Goal: Check status: Check status

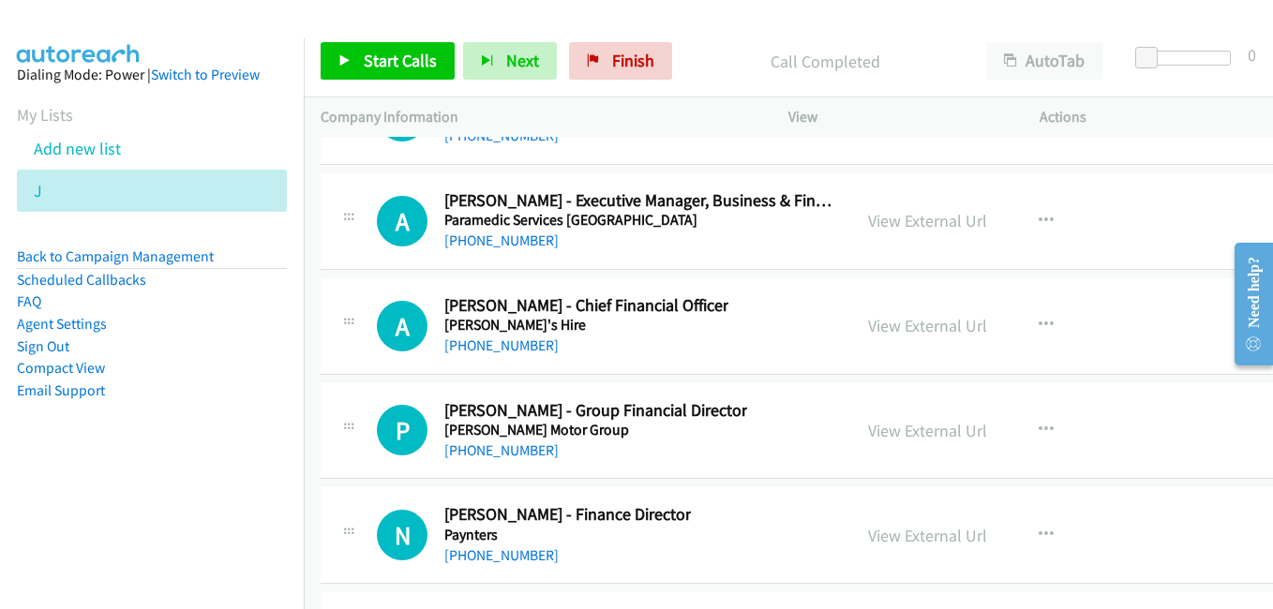
scroll to position [24939, 0]
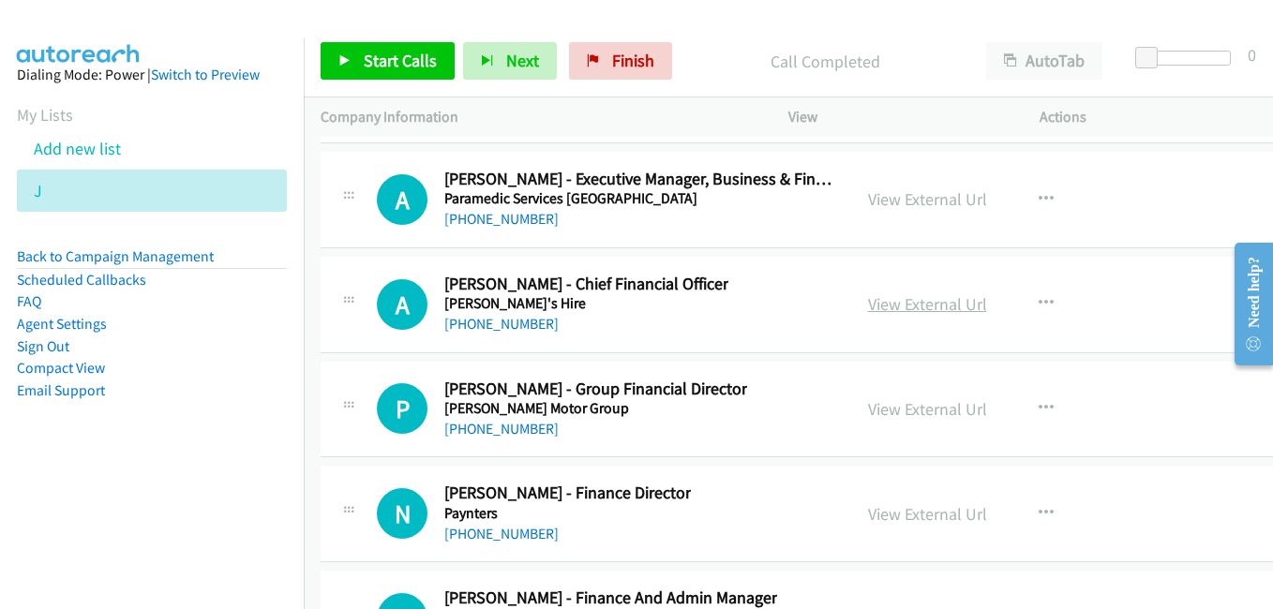
drag, startPoint x: 918, startPoint y: 301, endPoint x: 947, endPoint y: 310, distance: 30.5
click at [909, 309] on link "View External Url" at bounding box center [927, 304] width 119 height 22
click at [918, 413] on link "View External Url" at bounding box center [927, 409] width 119 height 22
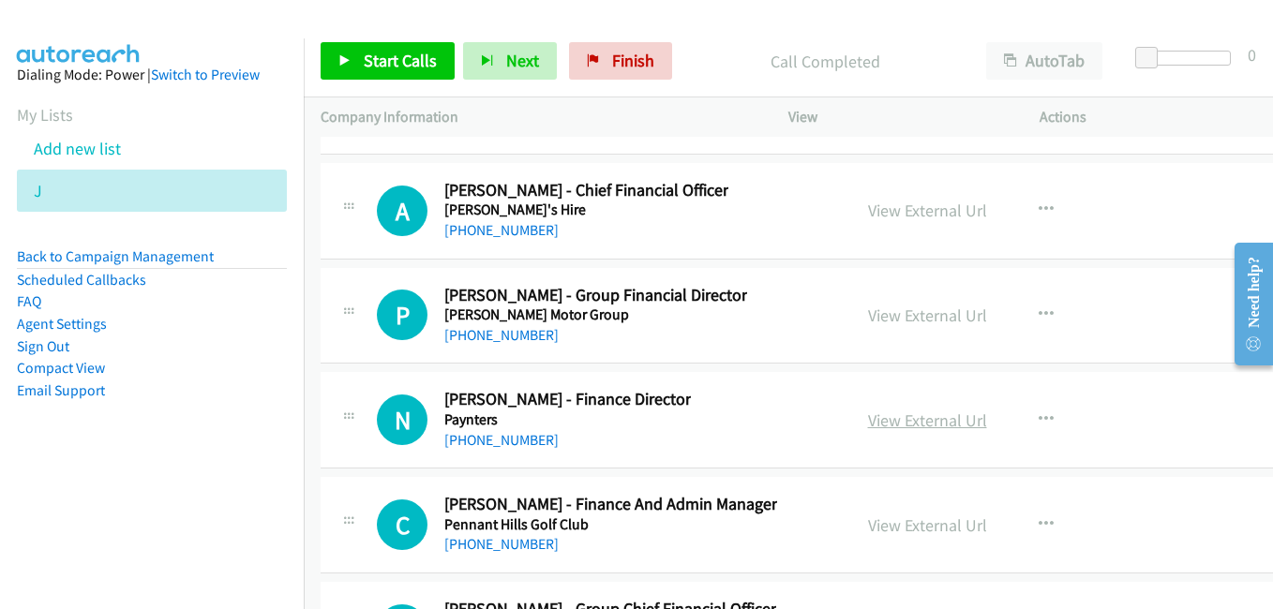
click at [916, 421] on link "View External Url" at bounding box center [927, 421] width 119 height 22
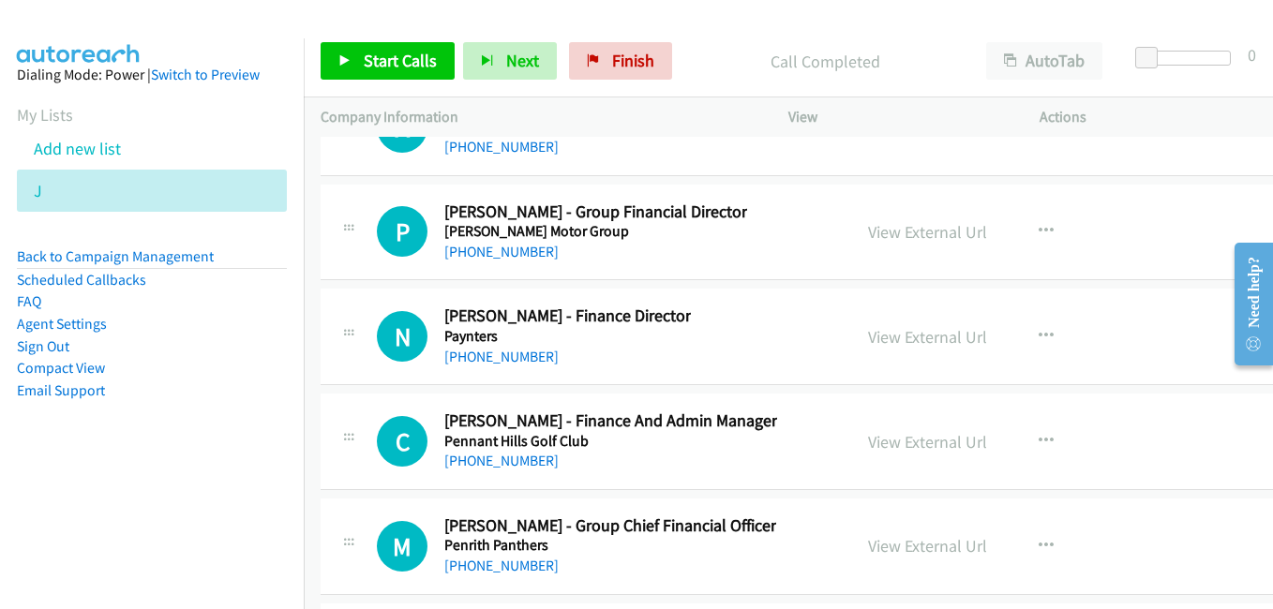
scroll to position [25221, 0]
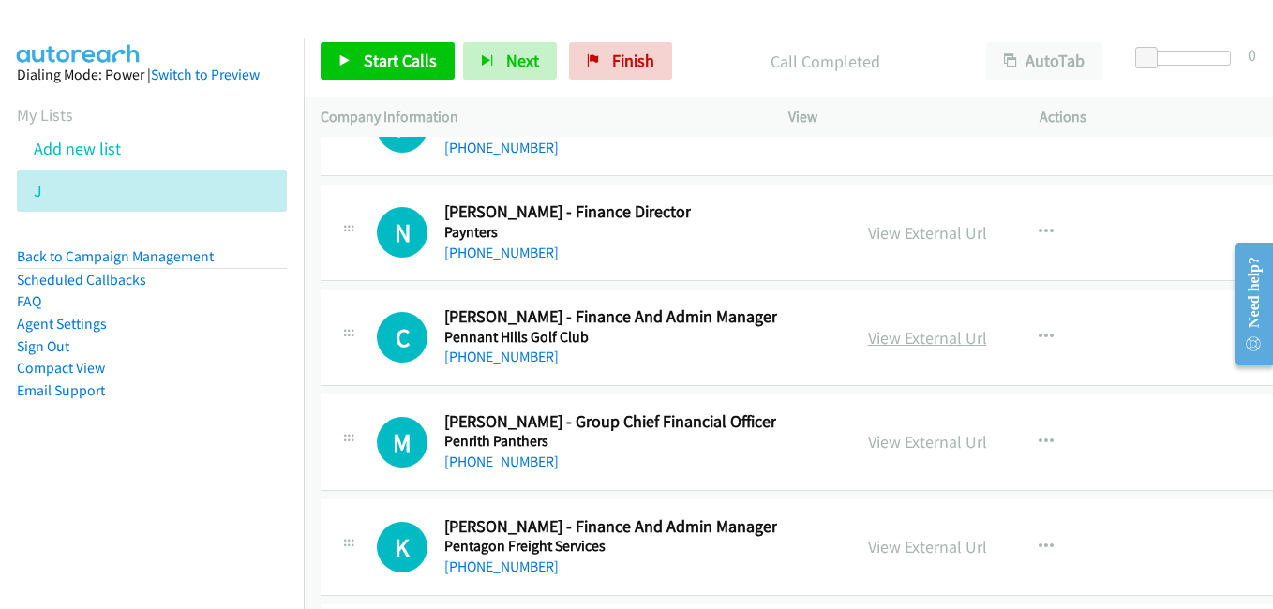
click at [908, 345] on link "View External Url" at bounding box center [927, 338] width 119 height 22
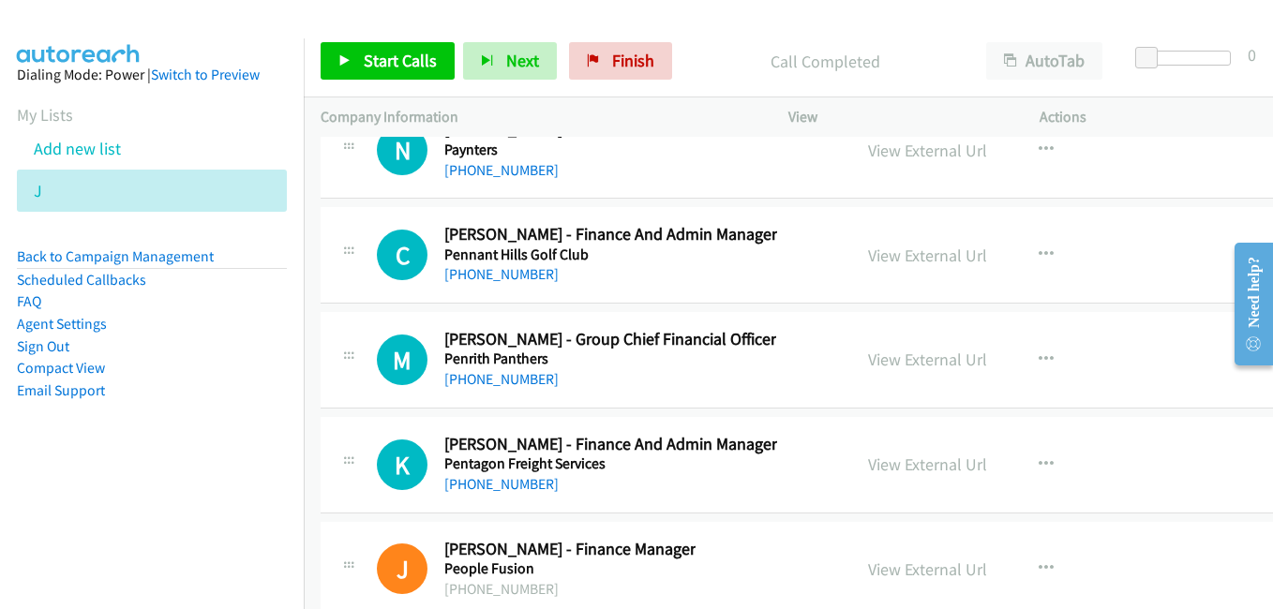
scroll to position [25314, 0]
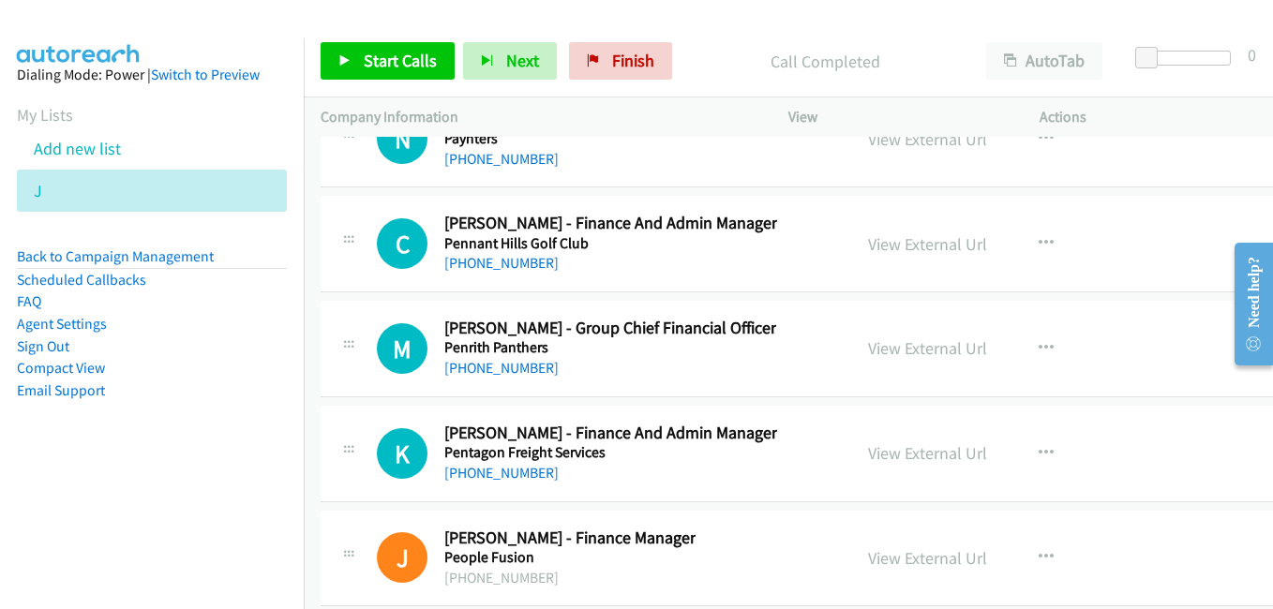
click at [882, 409] on div "K Callback Scheduled [PERSON_NAME] - Finance And Admin Manager Pentagon Freight…" at bounding box center [817, 454] width 993 height 97
click at [914, 349] on link "View External Url" at bounding box center [927, 349] width 119 height 22
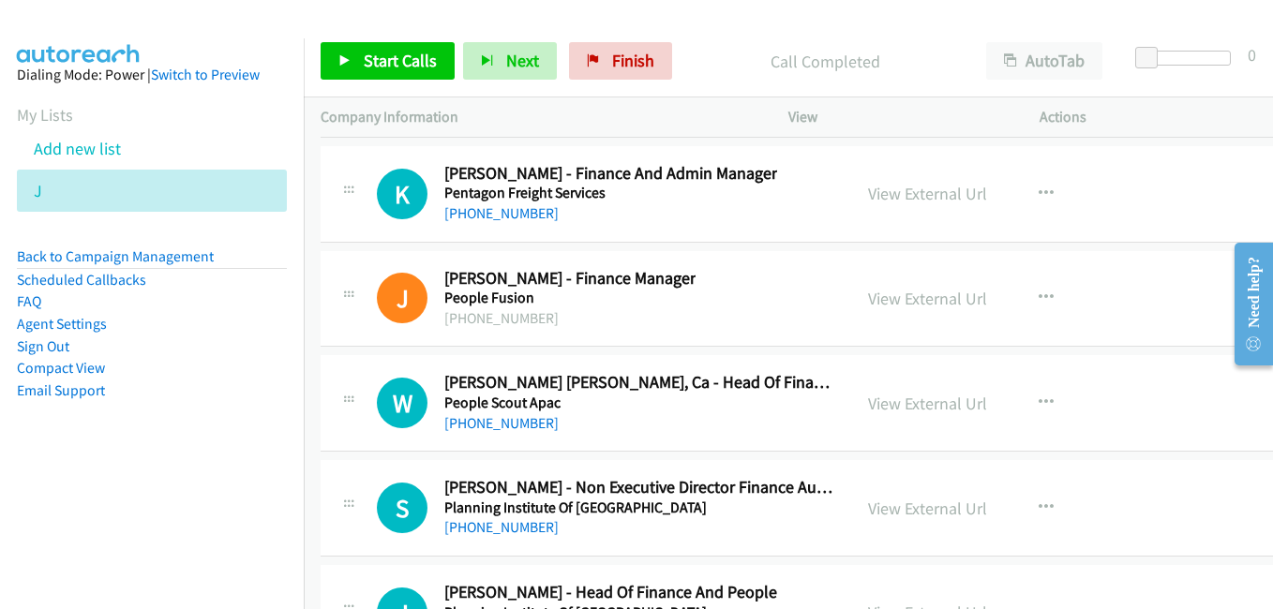
scroll to position [25596, 0]
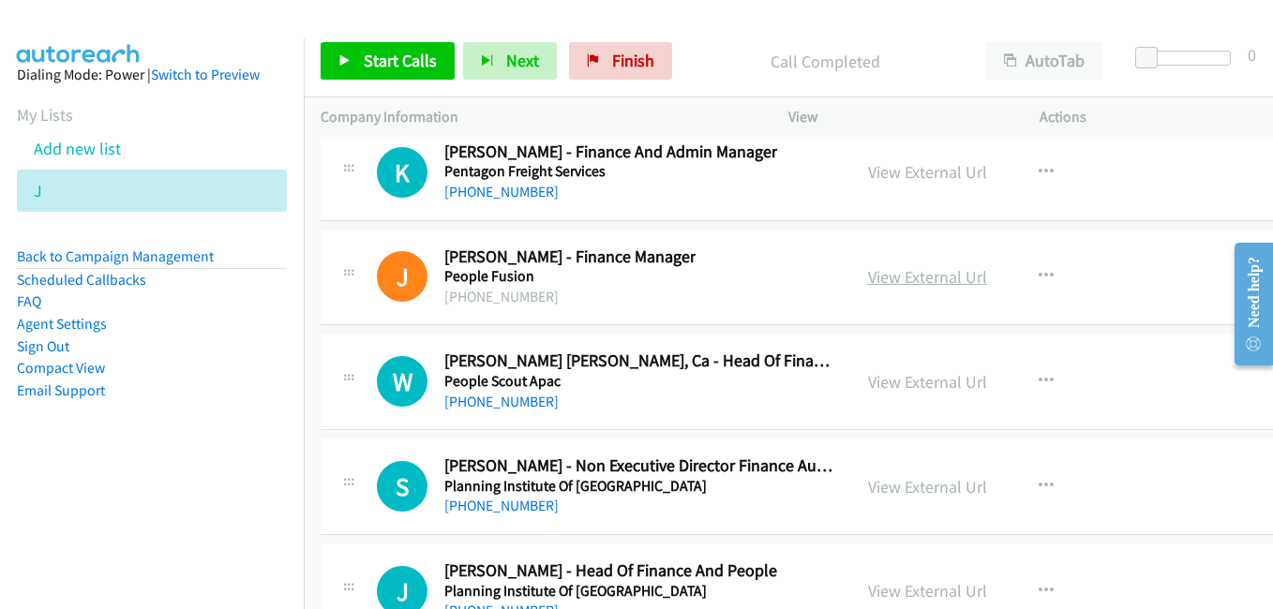
click at [892, 274] on link "View External Url" at bounding box center [927, 277] width 119 height 22
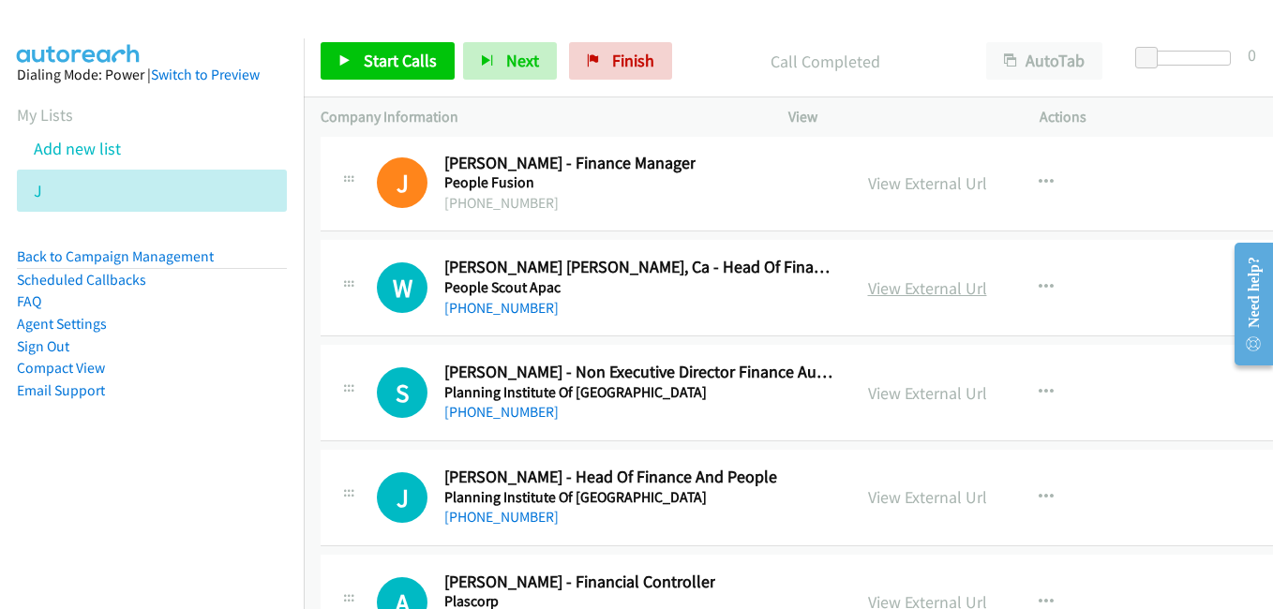
click at [928, 294] on link "View External Url" at bounding box center [927, 289] width 119 height 22
click at [917, 393] on link "View External Url" at bounding box center [927, 394] width 119 height 22
click at [904, 388] on link "View External Url" at bounding box center [927, 394] width 119 height 22
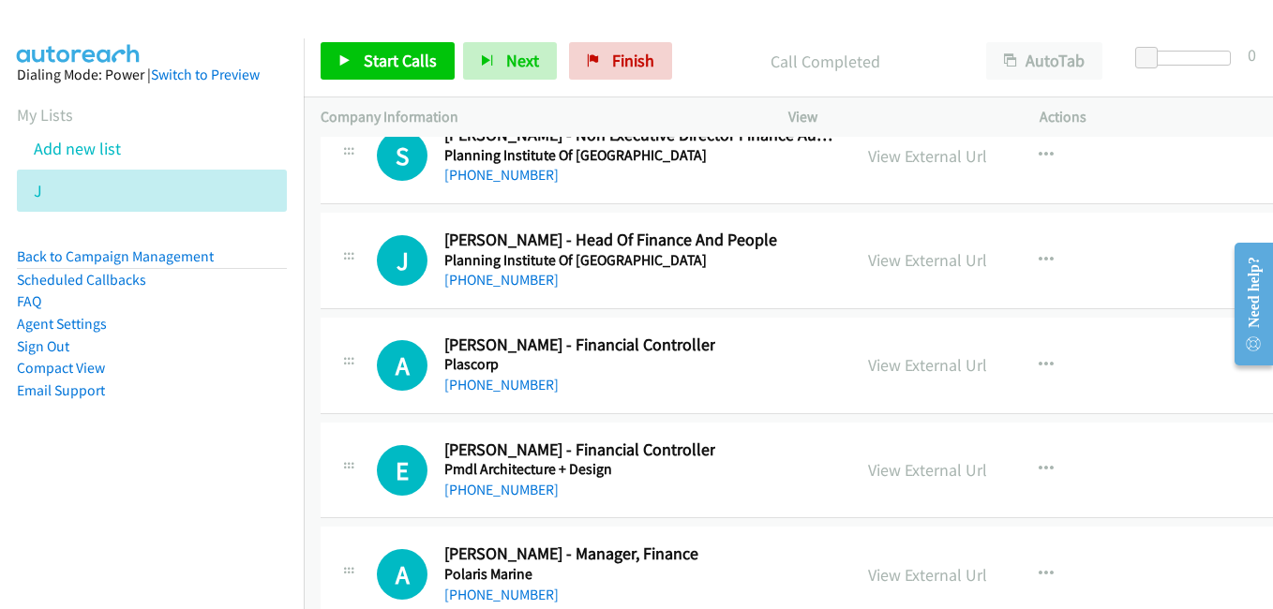
scroll to position [25971, 0]
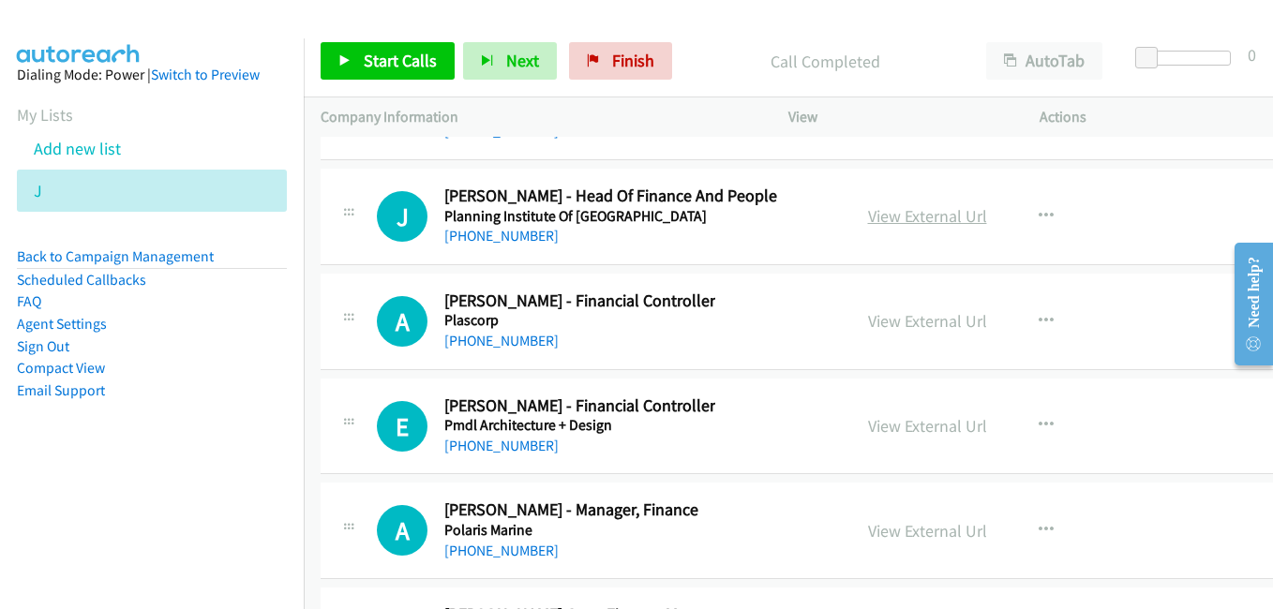
click at [892, 212] on link "View External Url" at bounding box center [927, 216] width 119 height 22
drag, startPoint x: 910, startPoint y: 434, endPoint x: 879, endPoint y: 420, distance: 34.0
click at [910, 434] on link "View External Url" at bounding box center [927, 426] width 119 height 22
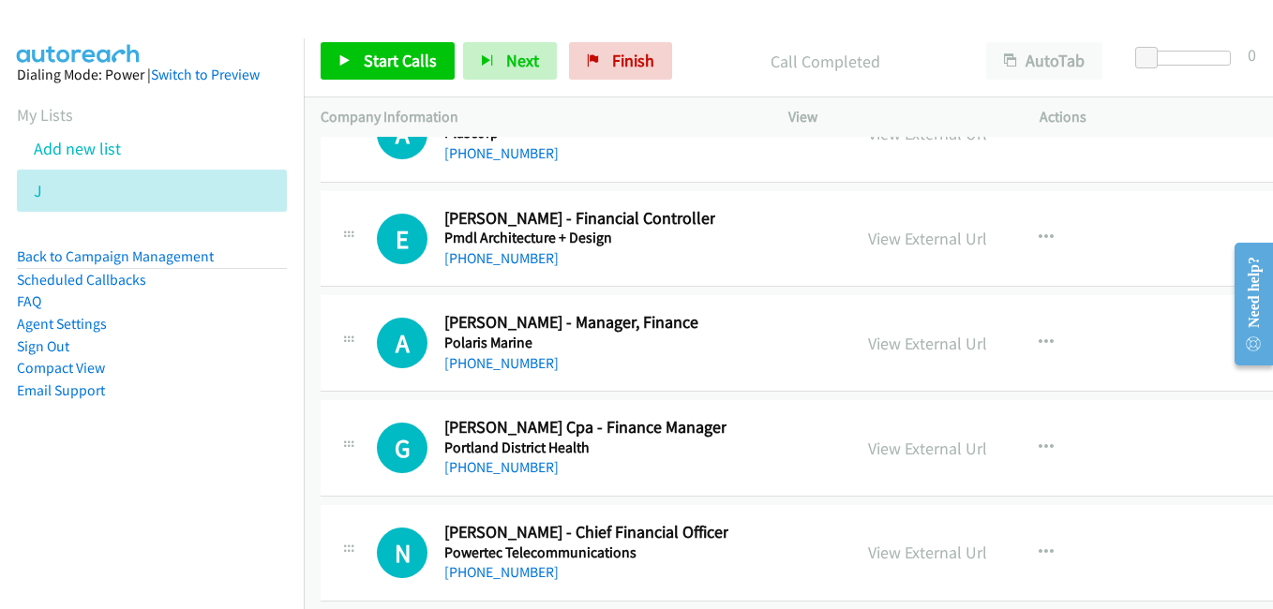
drag, startPoint x: 880, startPoint y: 346, endPoint x: 800, endPoint y: 263, distance: 116.0
click at [880, 346] on link "View External Url" at bounding box center [927, 344] width 119 height 22
click at [882, 446] on link "View External Url" at bounding box center [927, 449] width 119 height 22
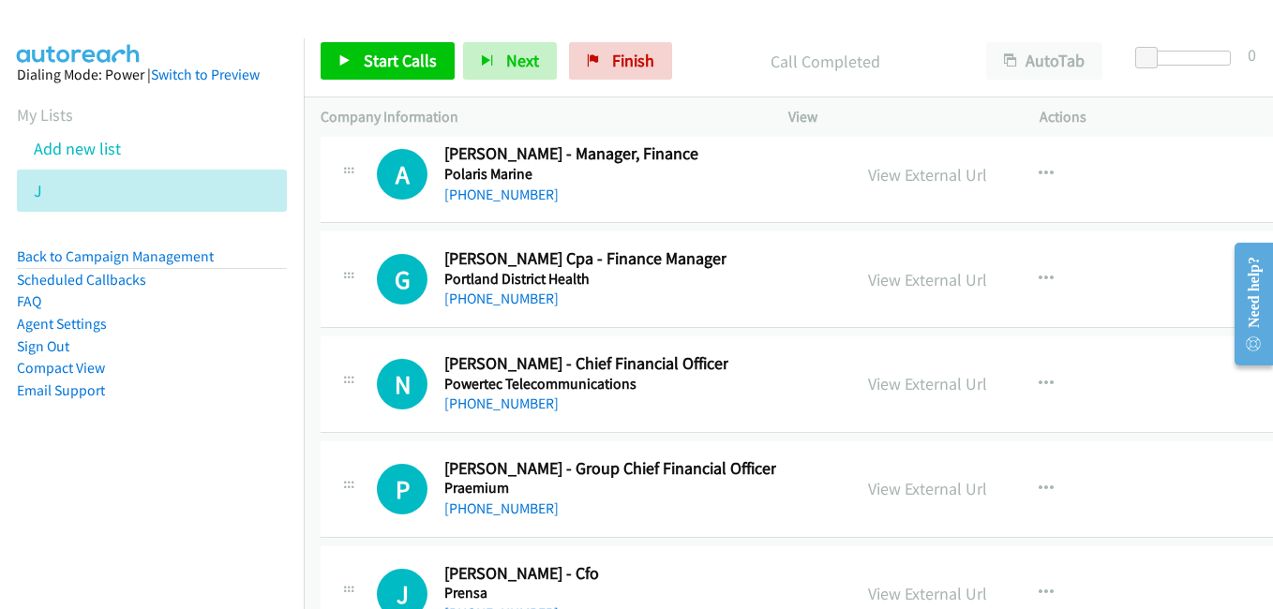
scroll to position [26346, 0]
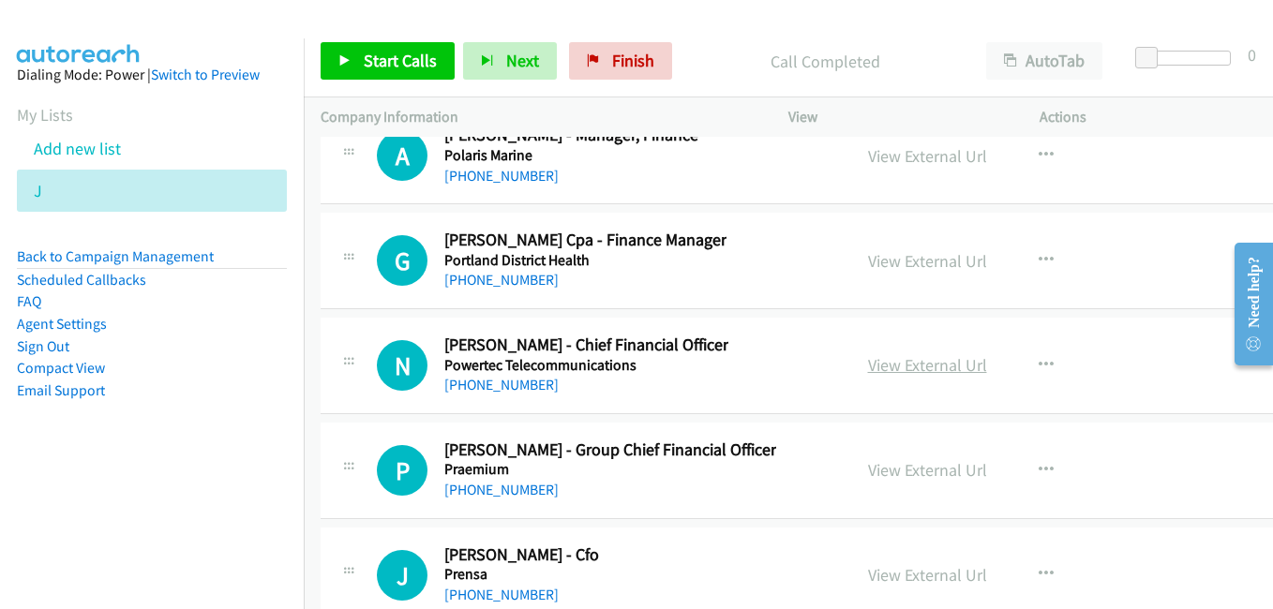
click at [899, 367] on link "View External Url" at bounding box center [927, 365] width 119 height 22
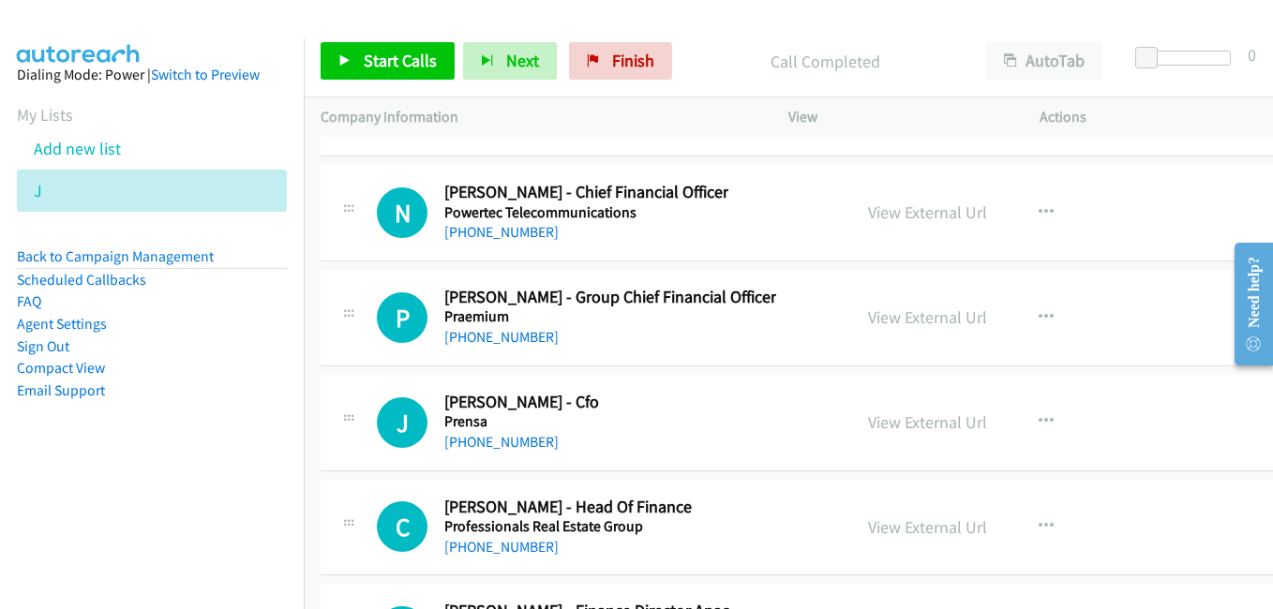
scroll to position [26533, 0]
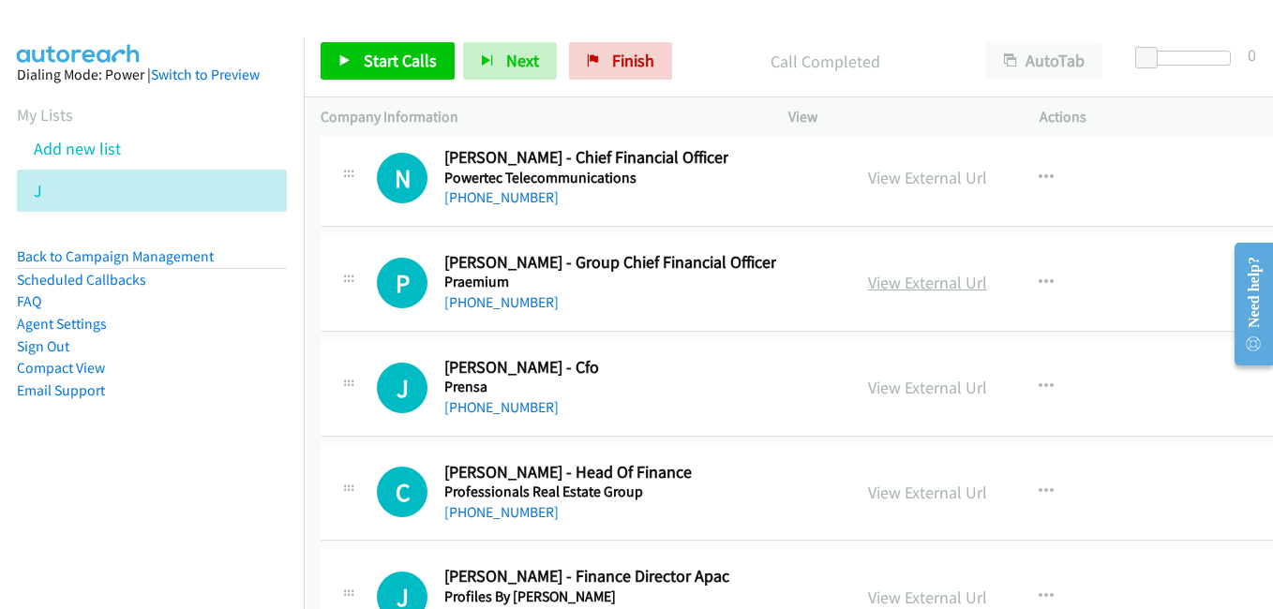
click at [919, 293] on link "View External Url" at bounding box center [927, 283] width 119 height 22
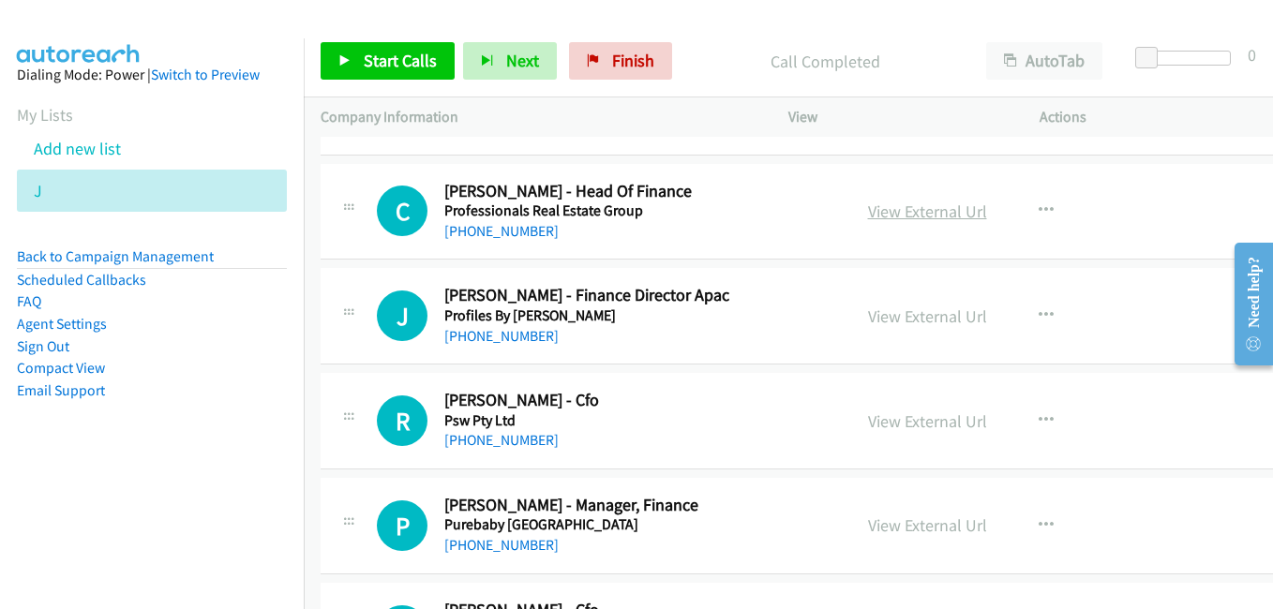
click at [907, 210] on link "View External Url" at bounding box center [927, 212] width 119 height 22
click at [912, 309] on link "View External Url" at bounding box center [927, 317] width 119 height 22
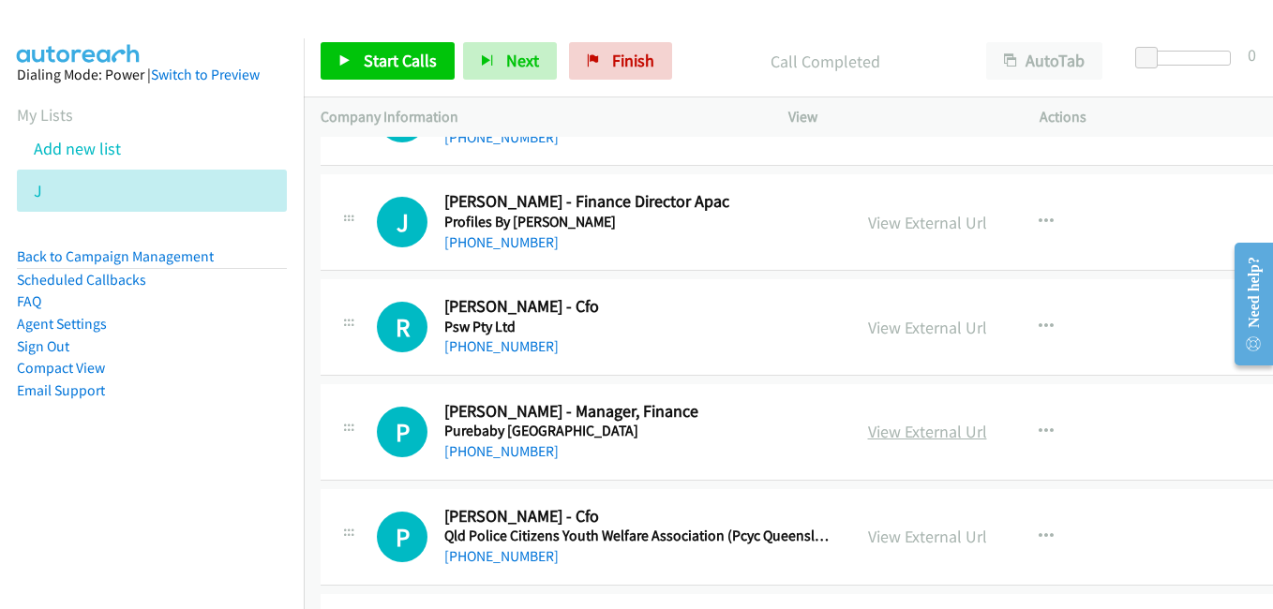
click at [877, 421] on link "View External Url" at bounding box center [927, 432] width 119 height 22
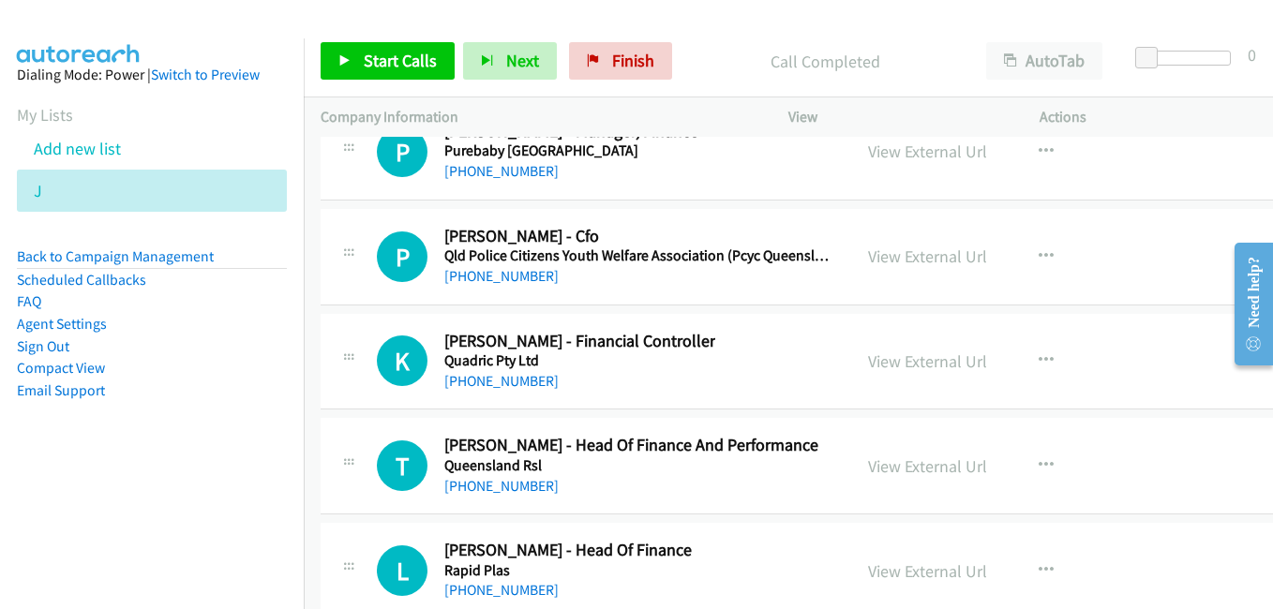
scroll to position [27189, 0]
click at [868, 252] on link "View External Url" at bounding box center [927, 256] width 119 height 22
